Goal: Task Accomplishment & Management: Manage account settings

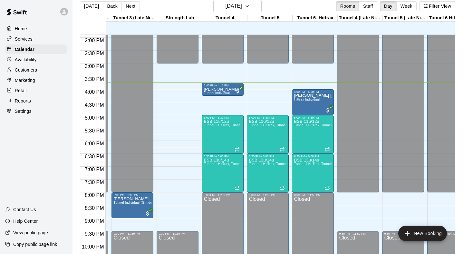
scroll to position [358, 219]
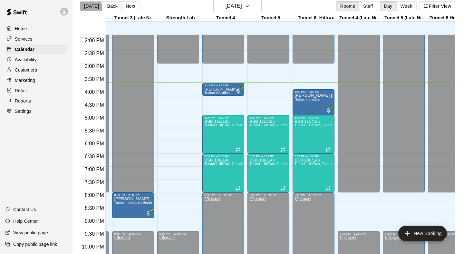
click at [86, 8] on button "[DATE]" at bounding box center [91, 6] width 23 height 10
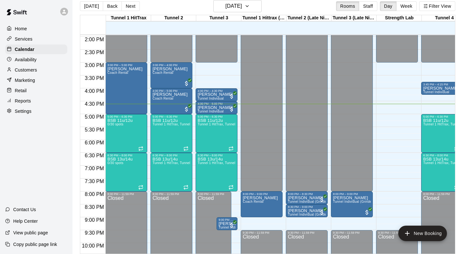
scroll to position [359, 0]
click at [241, 9] on h6 "[DATE]" at bounding box center [233, 6] width 16 height 9
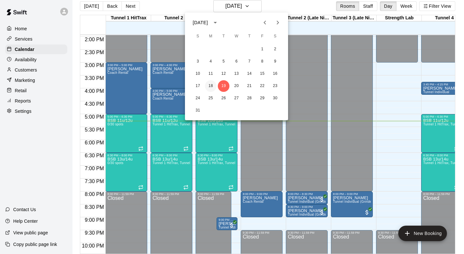
click at [215, 89] on button "18" at bounding box center [211, 86] width 12 height 12
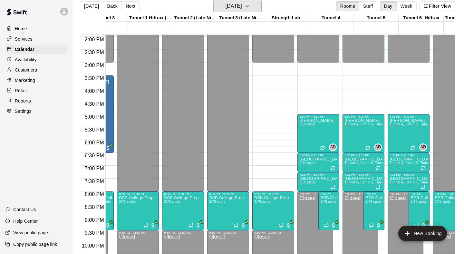
scroll to position [0, 125]
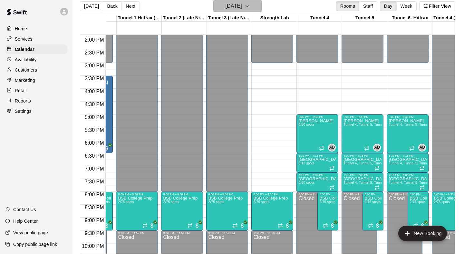
click at [242, 6] on h6 "[DATE]" at bounding box center [233, 6] width 16 height 9
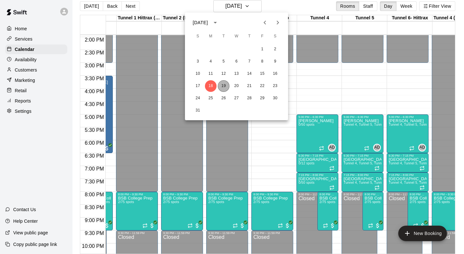
click at [226, 81] on button "19" at bounding box center [224, 86] width 12 height 12
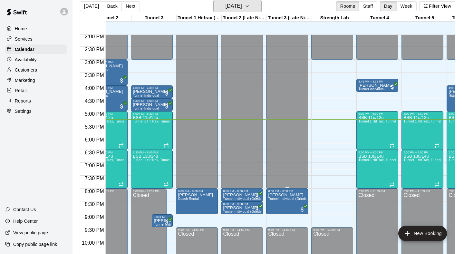
scroll to position [0, 0]
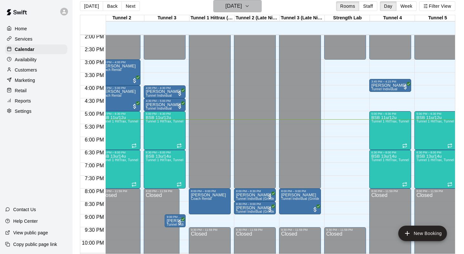
click at [236, 6] on h6 "[DATE]" at bounding box center [233, 6] width 16 height 9
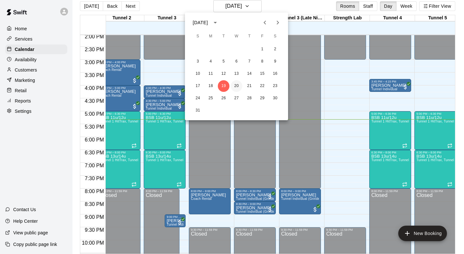
click at [236, 82] on button "20" at bounding box center [237, 86] width 12 height 12
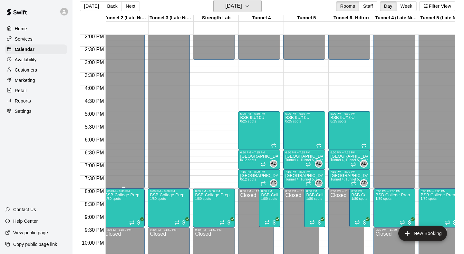
scroll to position [0, 207]
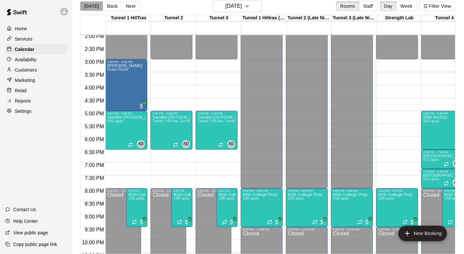
click at [93, 5] on button "[DATE]" at bounding box center [91, 6] width 23 height 10
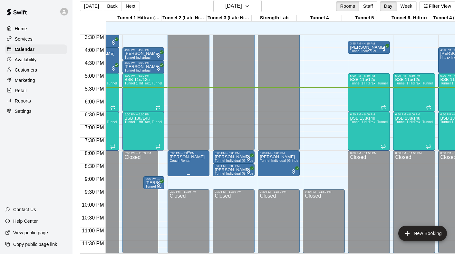
scroll to position [400, 125]
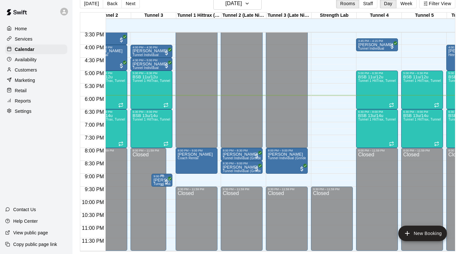
click at [159, 180] on p "[PERSON_NAME]" at bounding box center [161, 180] width 17 height 0
click at [161, 190] on icon "edit" at bounding box center [160, 187] width 8 height 8
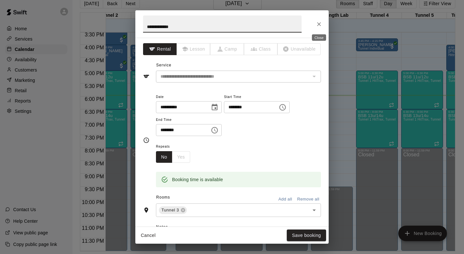
click at [324, 23] on button "Close" at bounding box center [319, 24] width 12 height 12
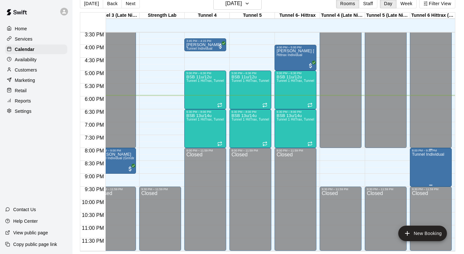
click at [420, 154] on p "Tunnel Individual" at bounding box center [427, 154] width 32 height 0
click at [388, 165] on div at bounding box center [232, 127] width 464 height 254
